Goal: Task Accomplishment & Management: Complete application form

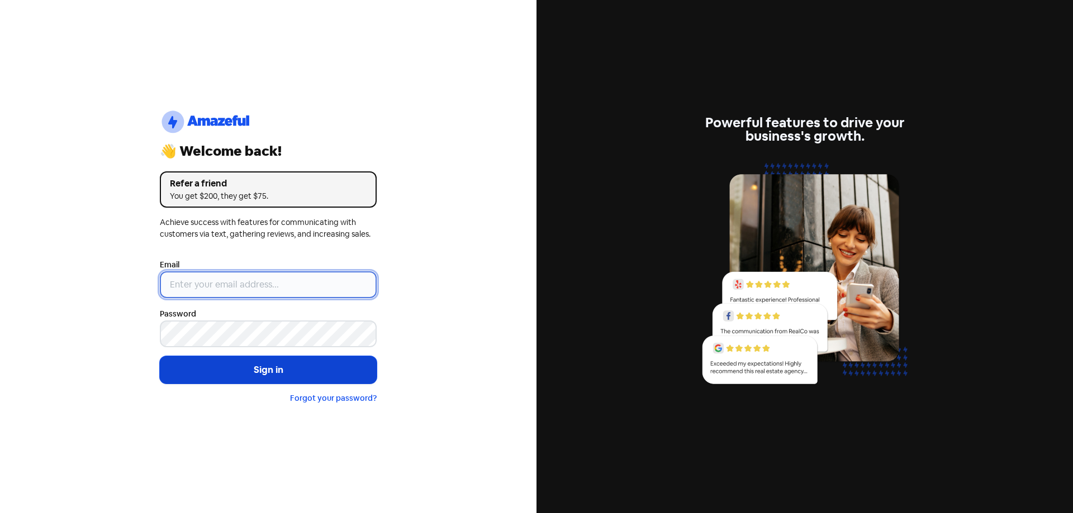
type input "[EMAIL_ADDRESS][DOMAIN_NAME]"
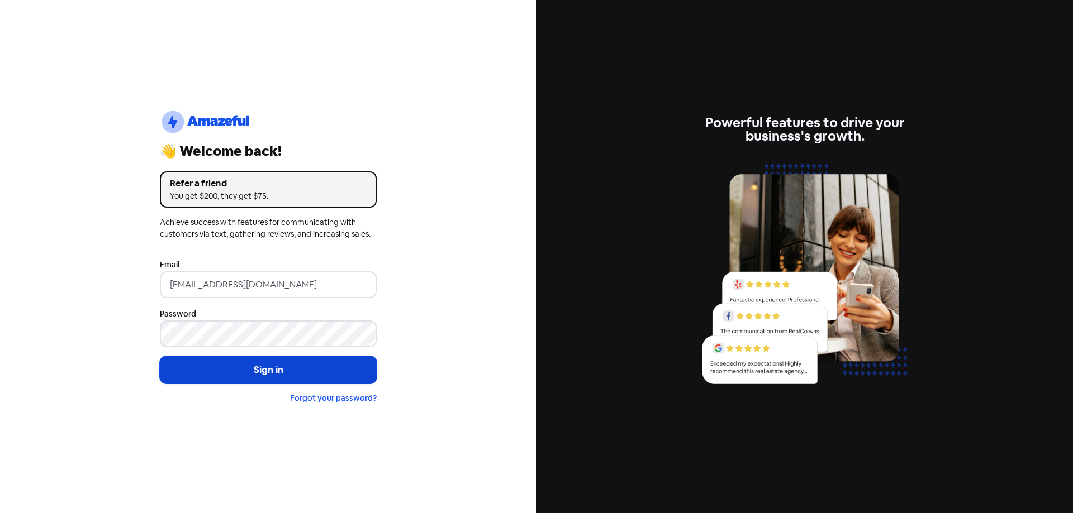
click at [218, 362] on button "Sign in" at bounding box center [268, 370] width 217 height 28
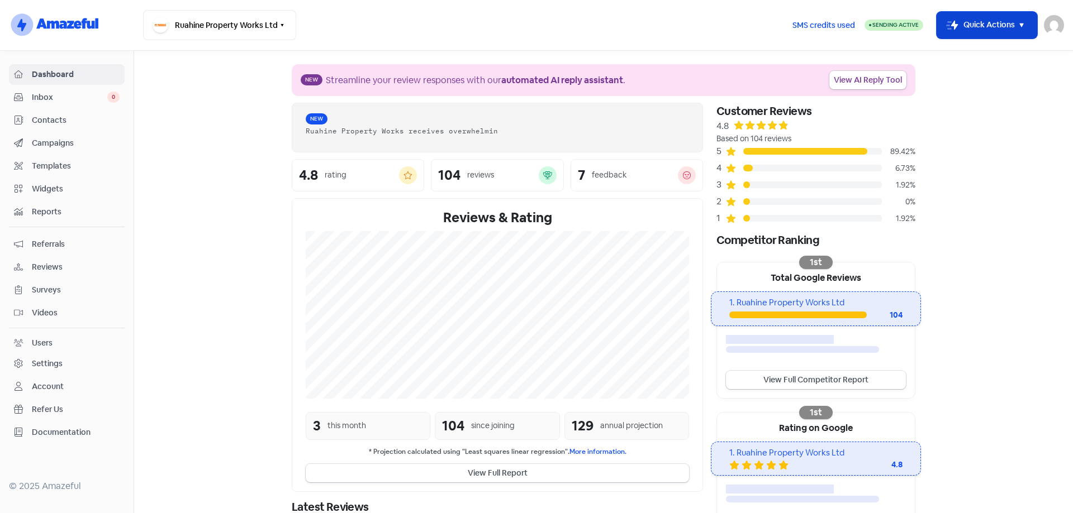
click at [1018, 22] on icon "button" at bounding box center [1021, 24] width 13 height 13
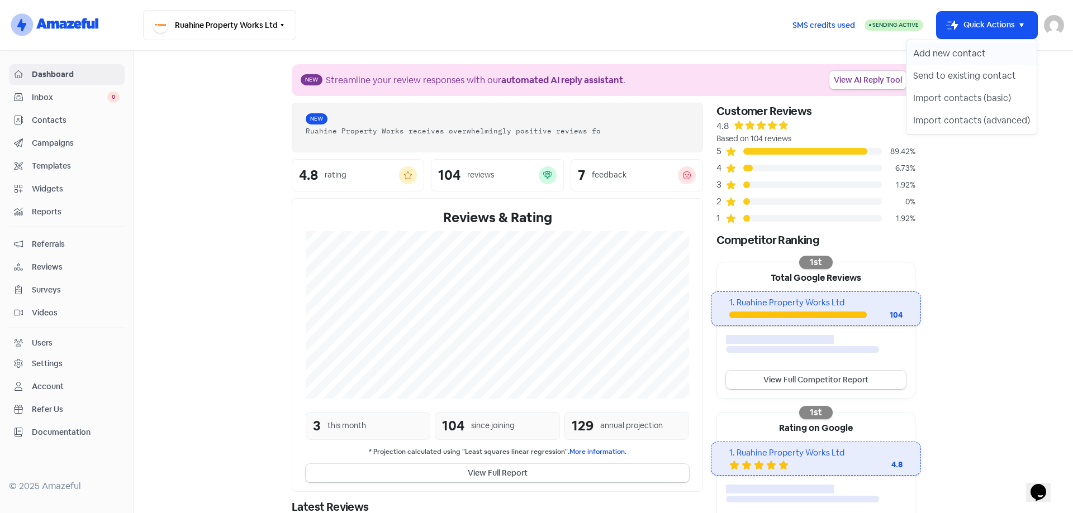
click at [989, 47] on button "Add new contact" at bounding box center [971, 53] width 130 height 22
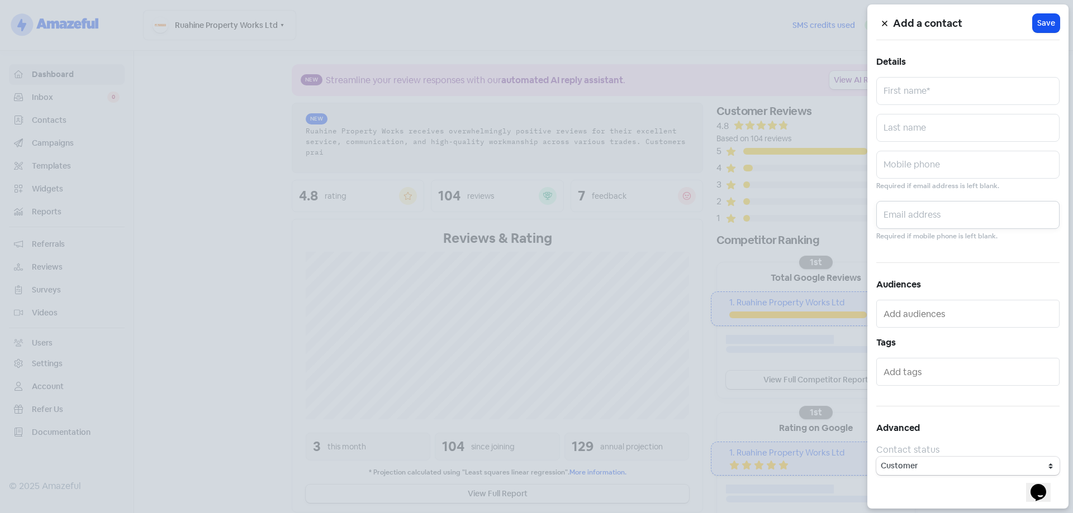
click at [911, 208] on input "text" at bounding box center [967, 215] width 183 height 28
paste input "erinandneil@farmside.co.nz"
type input "erinandneil@farmside.co.nz"
click at [934, 91] on input "text" at bounding box center [967, 91] width 183 height 28
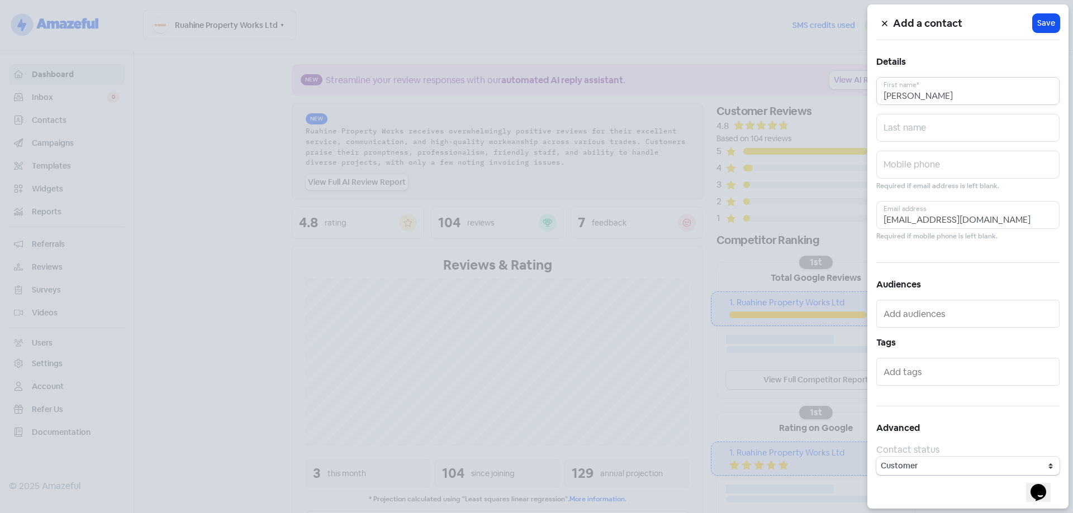
type input "Erin"
type input "Connors"
click at [1044, 21] on span "Save" at bounding box center [1046, 23] width 18 height 12
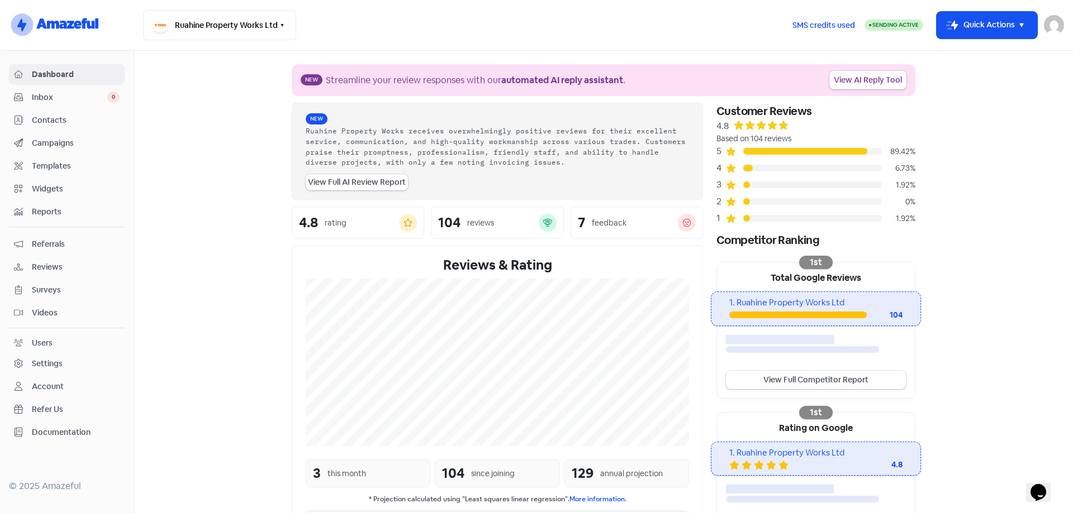
click at [39, 119] on span "Contacts" at bounding box center [76, 121] width 88 height 12
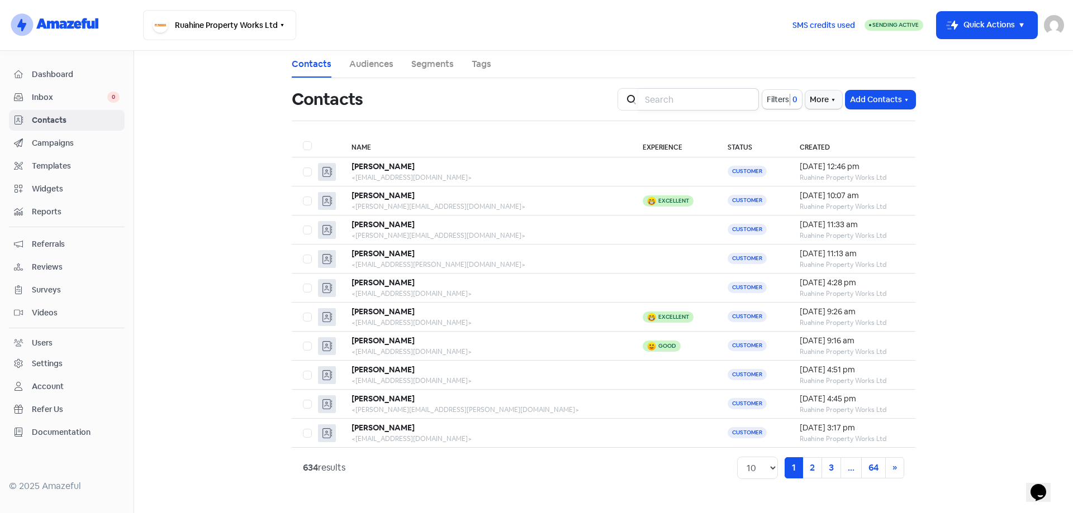
click at [692, 99] on input "search" at bounding box center [698, 99] width 121 height 22
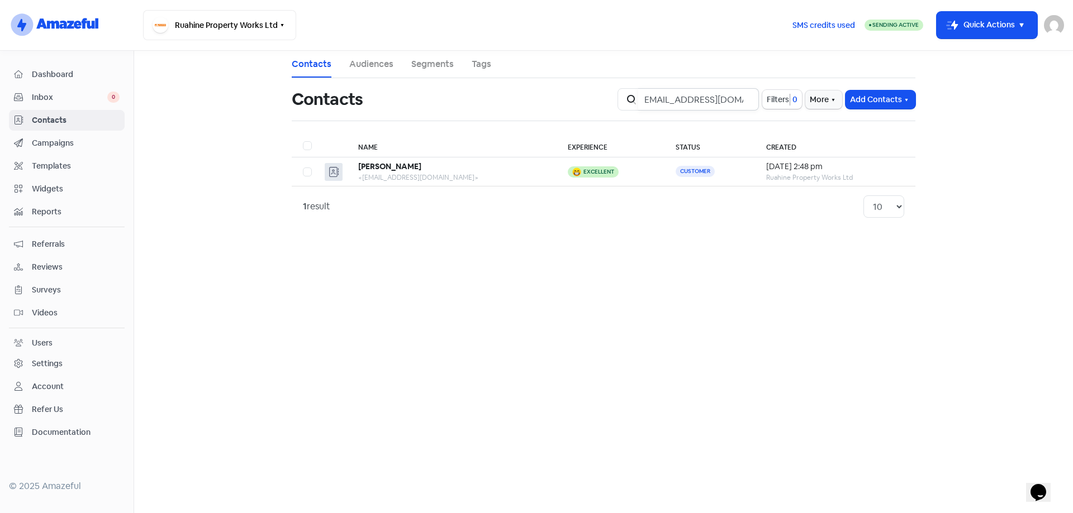
type input "marycraine@xtra.co.nz"
click at [745, 98] on input "marycraine@xtra.co.nz" at bounding box center [698, 99] width 121 height 22
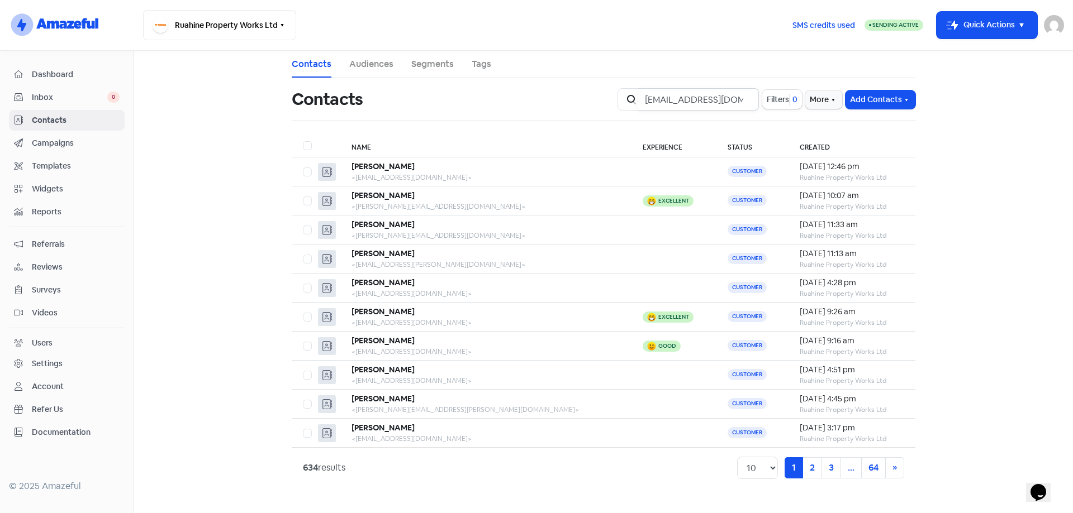
scroll to position [0, 9]
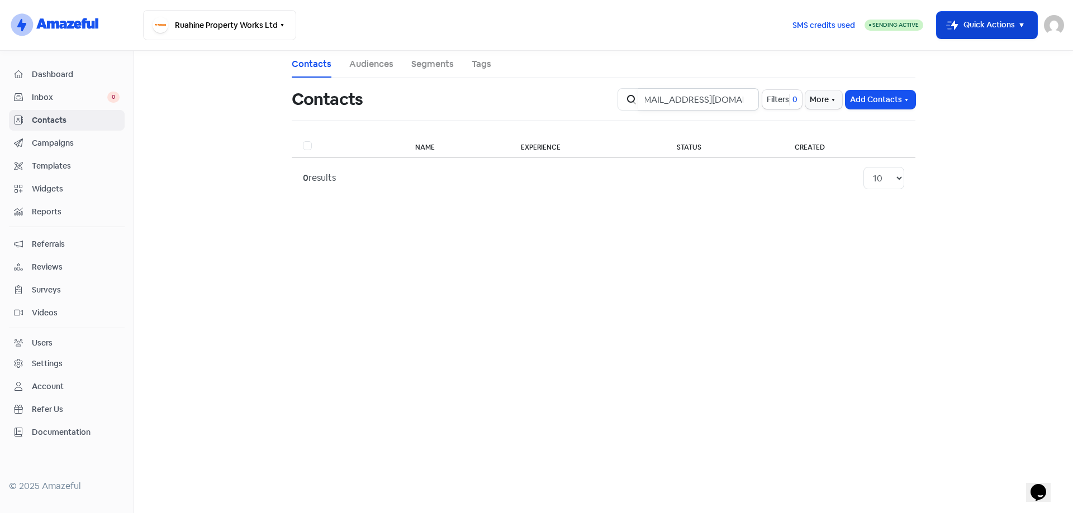
type input "suepbarrow@gmail.com"
click at [1004, 27] on button "Icon For Thunder-move Quick Actions" at bounding box center [986, 25] width 101 height 27
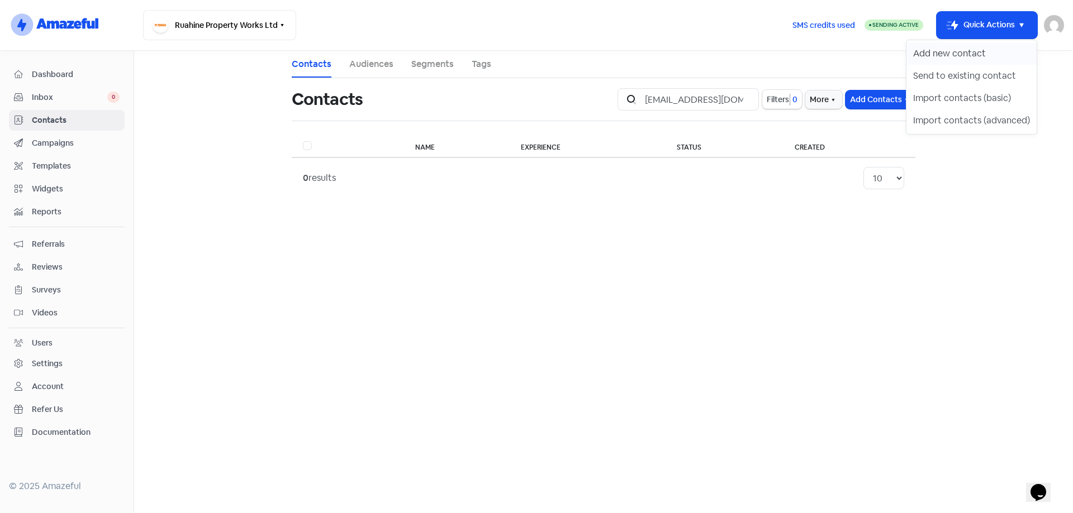
click at [990, 54] on button "Add new contact" at bounding box center [971, 53] width 130 height 22
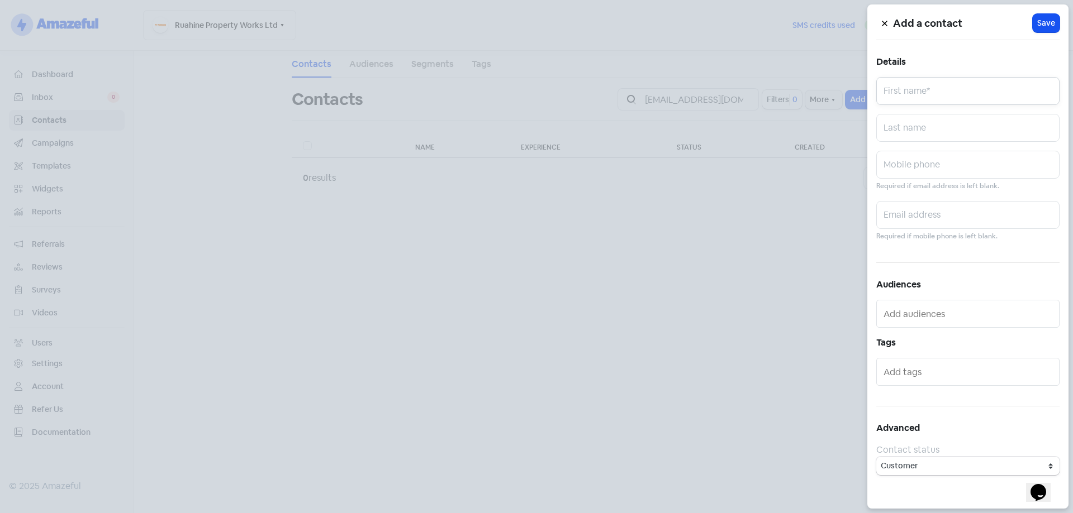
click at [938, 95] on input "text" at bounding box center [967, 91] width 183 height 28
type input "Sue"
type input "Barrow"
paste input "suepbarrow@gmail.com"
type input "suepbarrow@gmail.com"
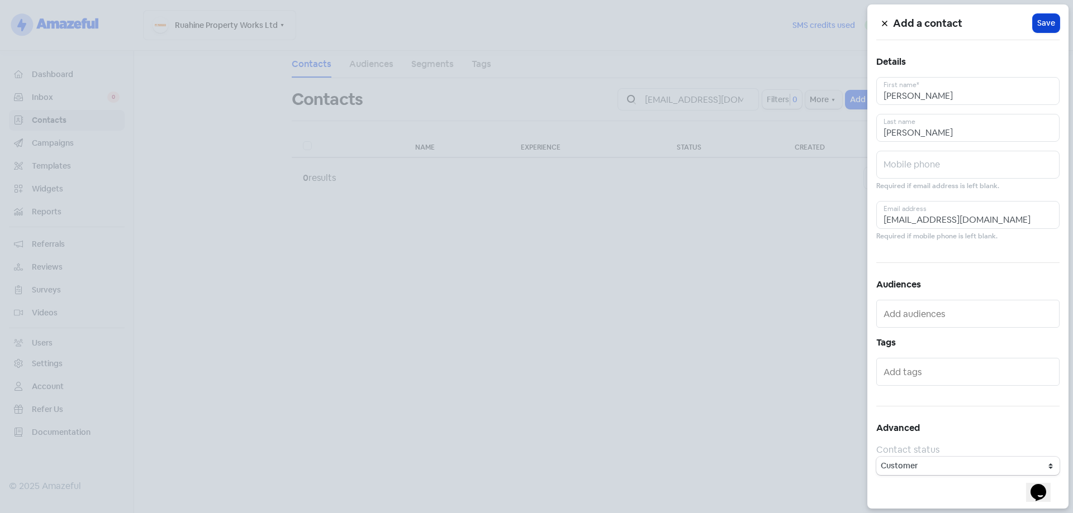
click at [1048, 22] on span "Save" at bounding box center [1046, 23] width 18 height 12
